Goal: Information Seeking & Learning: Learn about a topic

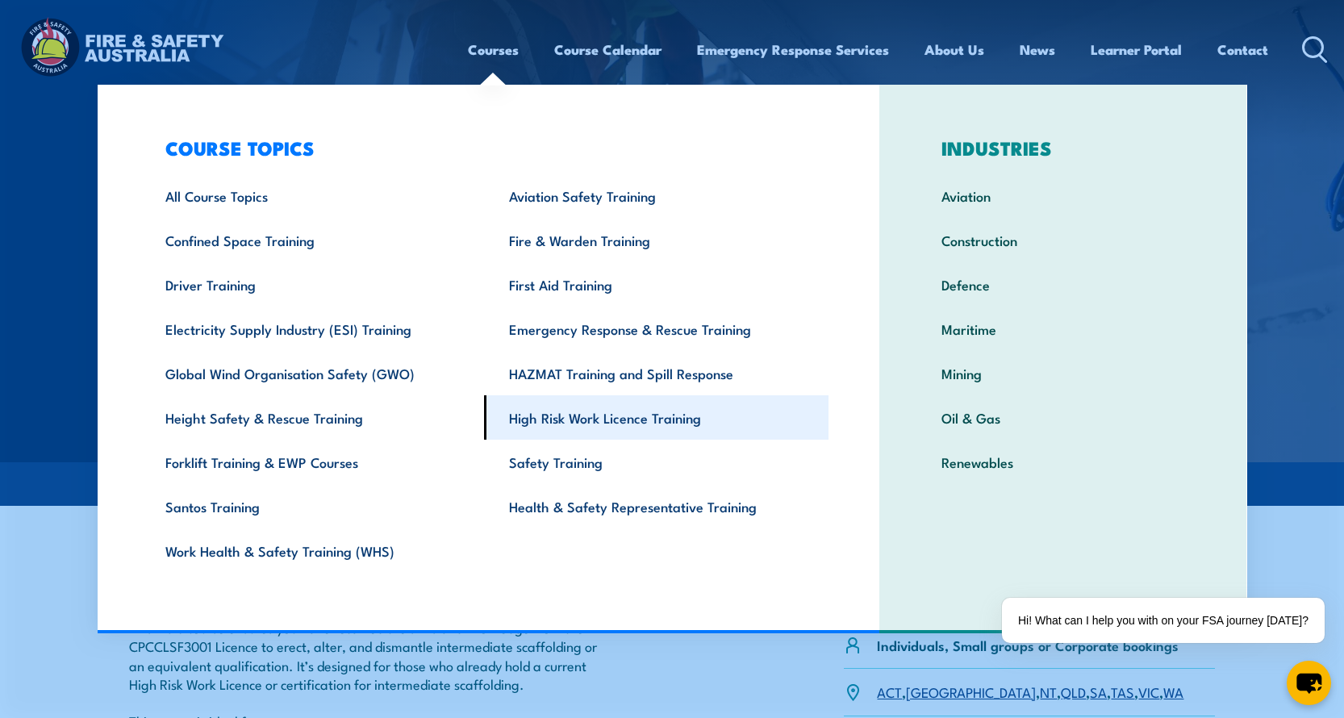
click at [679, 419] on link "High Risk Work Licence Training" at bounding box center [656, 417] width 344 height 44
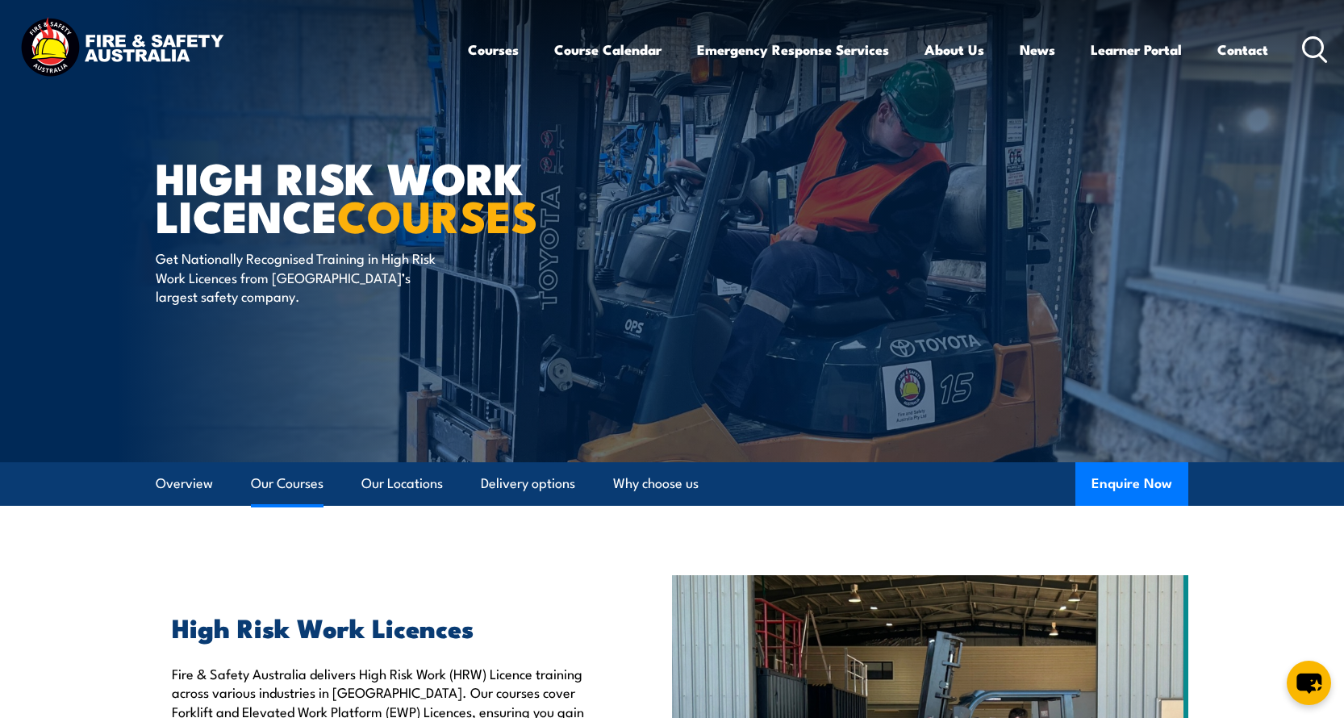
click at [299, 489] on link "Our Courses" at bounding box center [287, 483] width 73 height 43
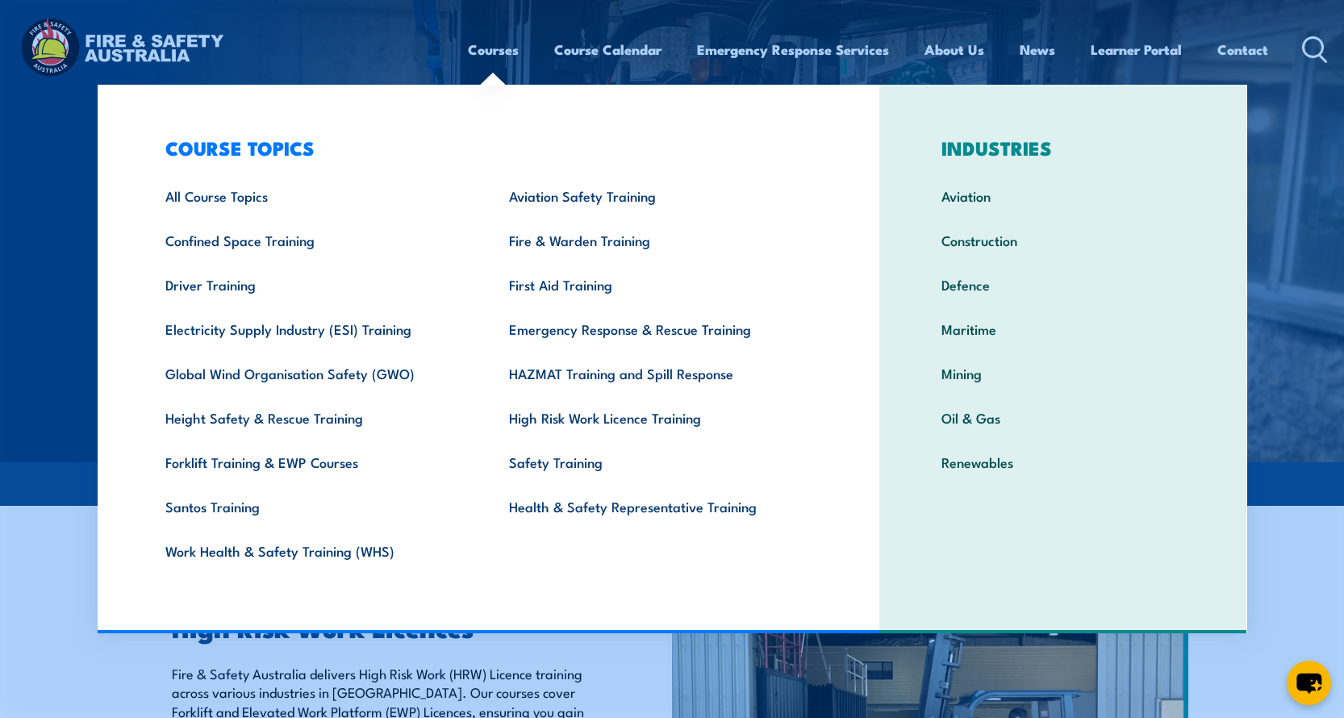
click at [498, 53] on link "Courses" at bounding box center [493, 49] width 51 height 43
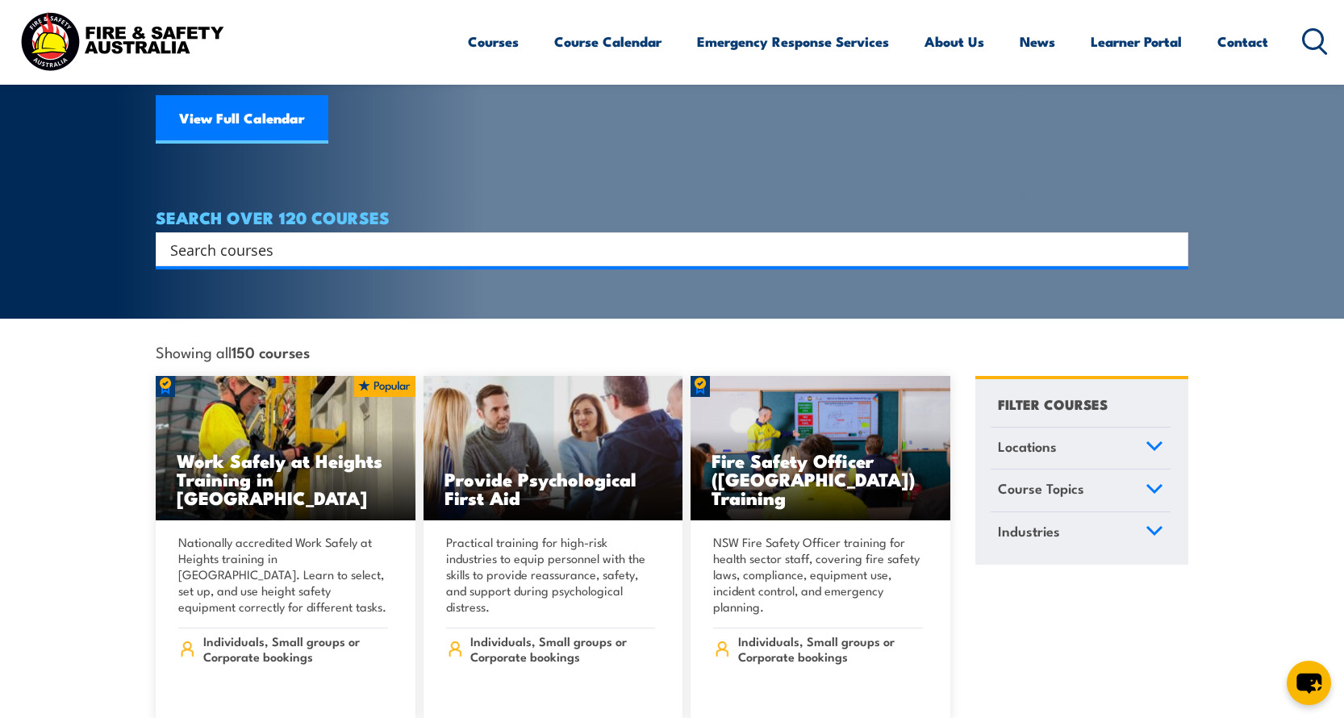
scroll to position [209, 0]
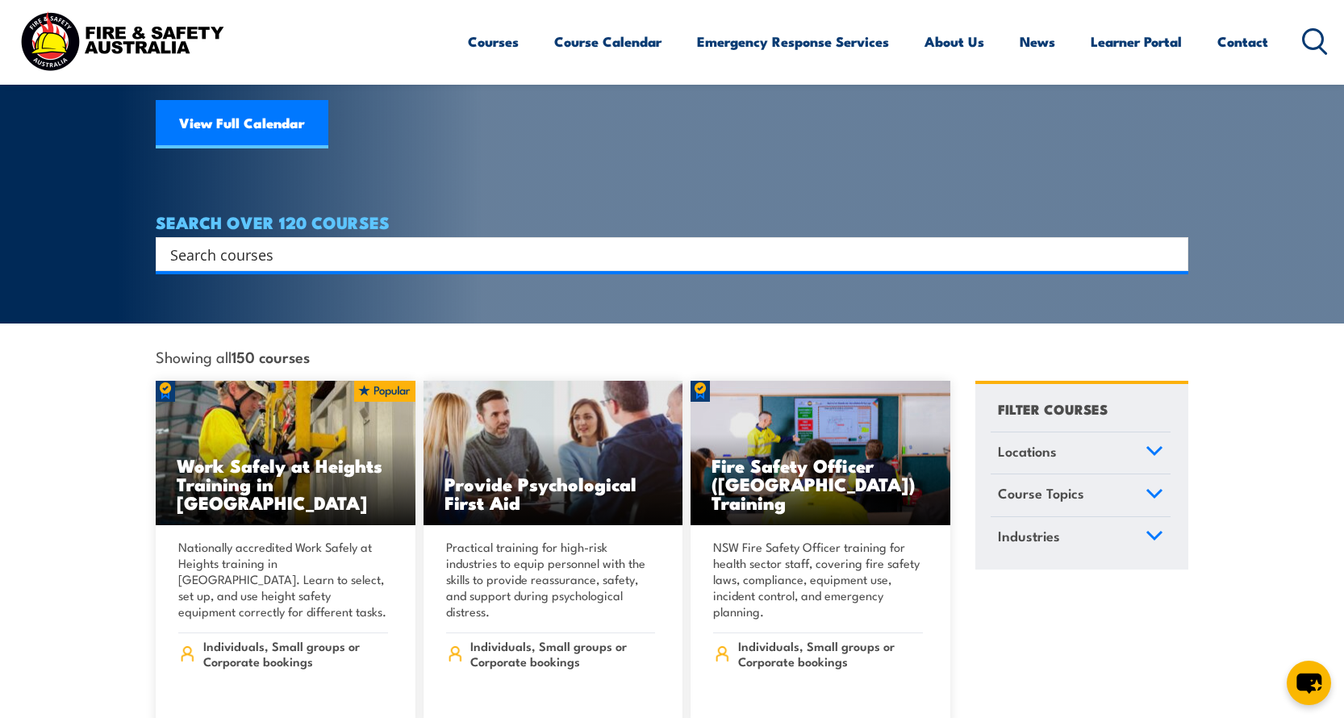
click at [448, 242] on input "Search input" at bounding box center [661, 254] width 982 height 24
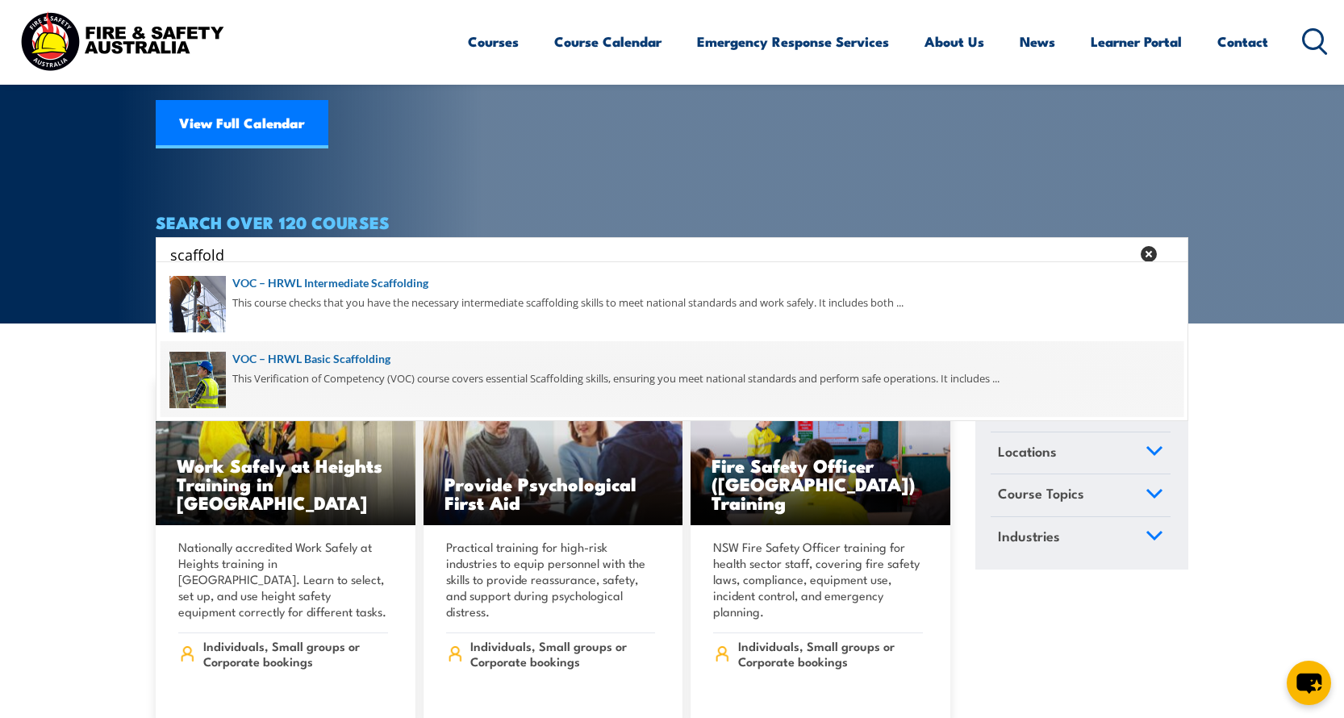
type input "scaffold"
click at [371, 357] on span at bounding box center [672, 379] width 1023 height 76
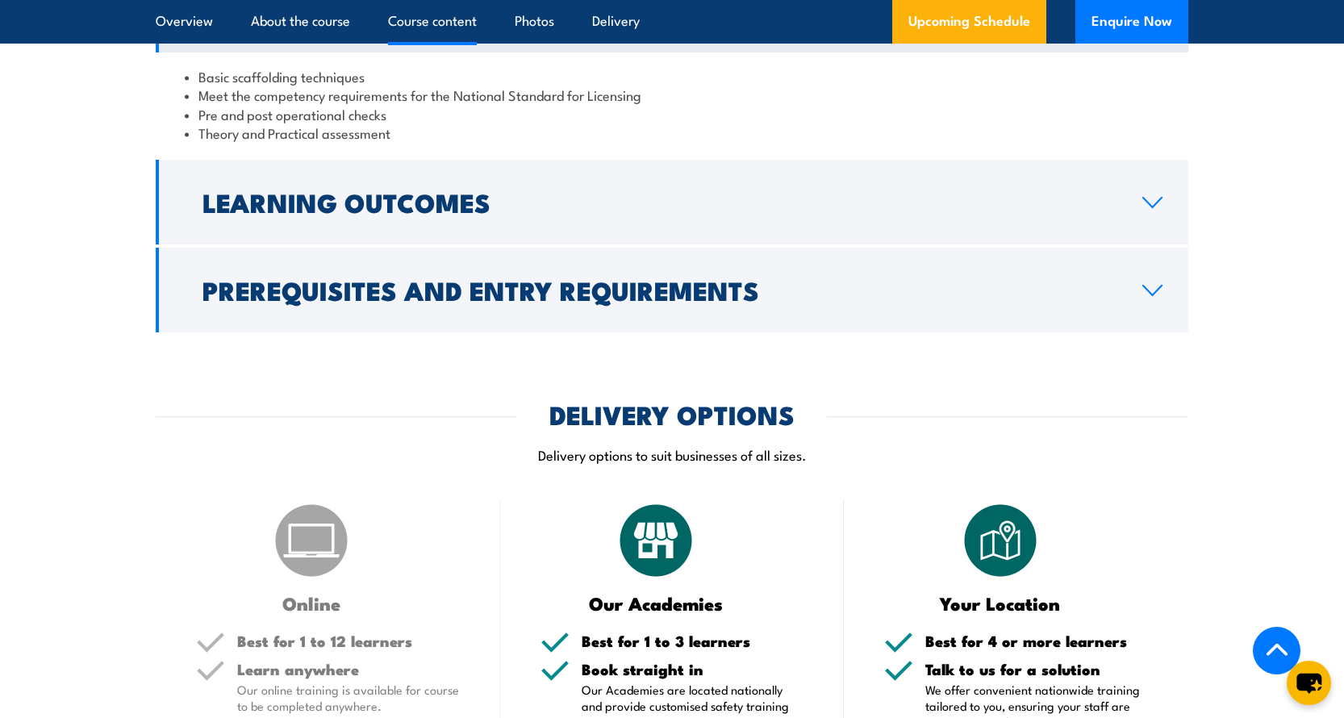
scroll to position [1425, 0]
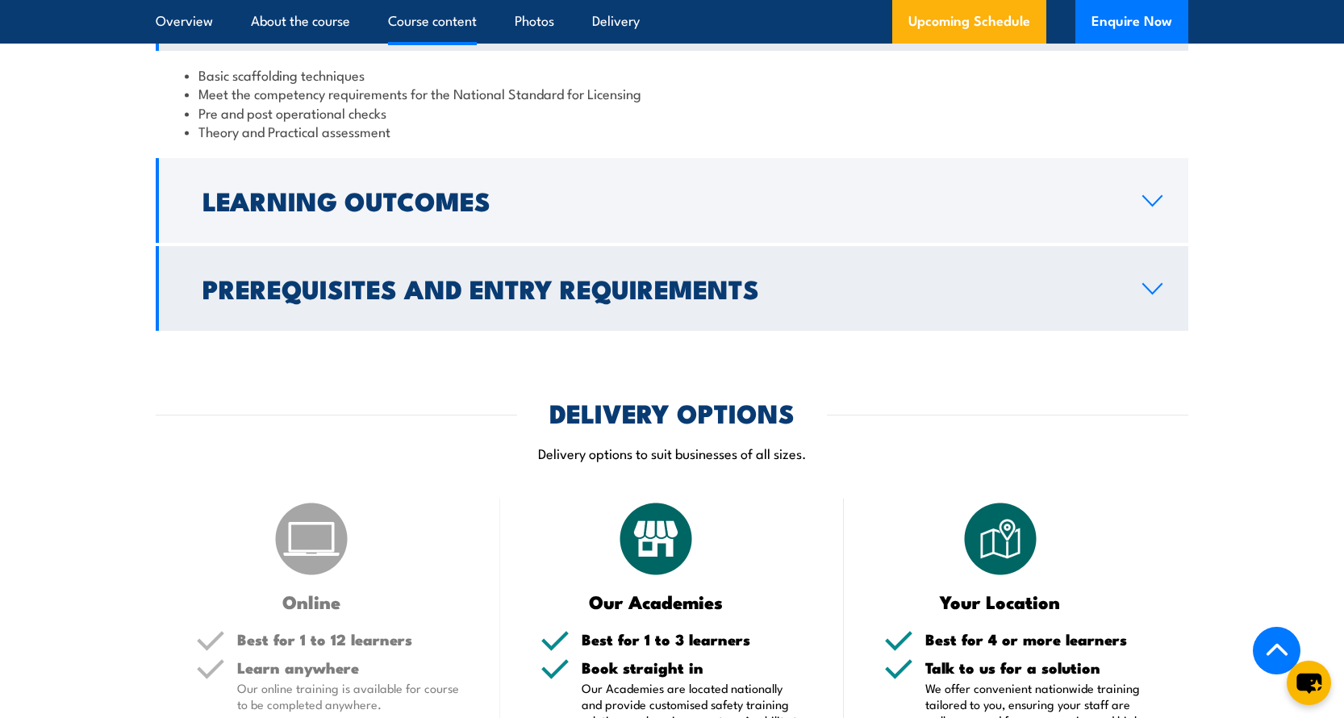
click at [373, 299] on h2 "Prerequisites and Entry Requirements" at bounding box center [659, 288] width 914 height 23
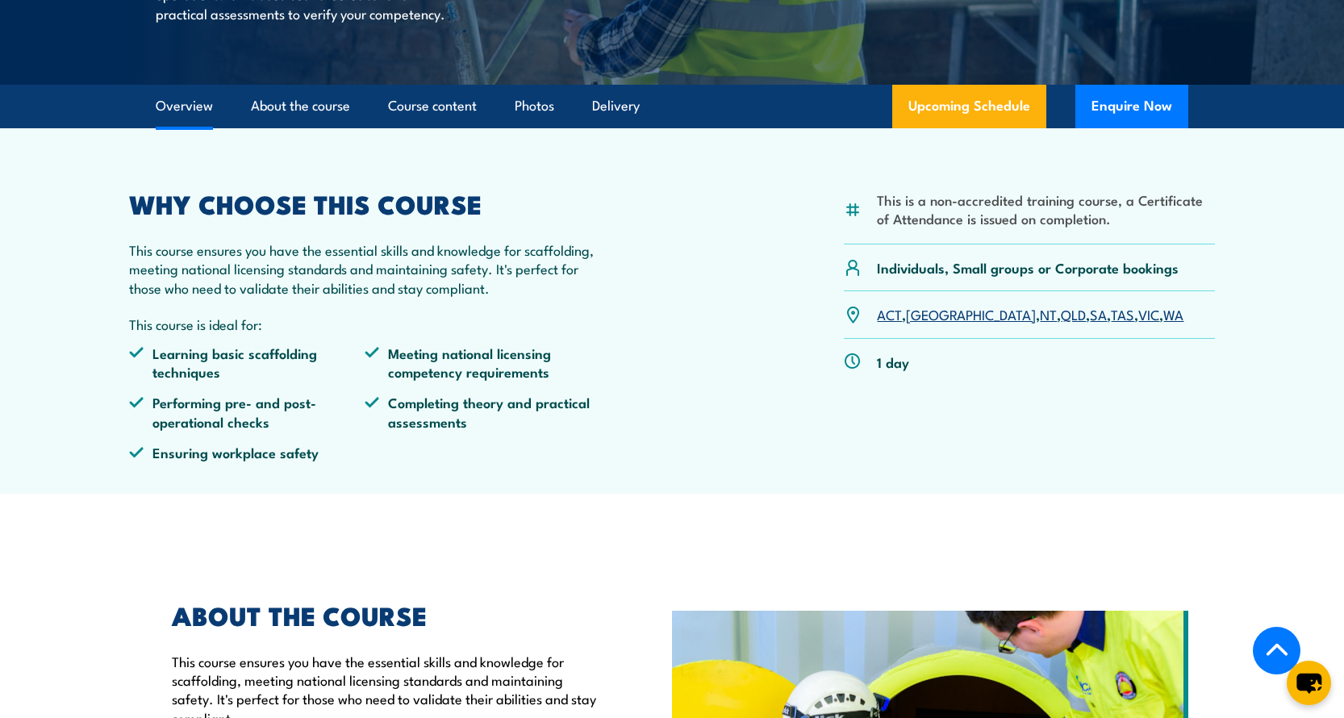
scroll to position [0, 0]
